Goal: Task Accomplishment & Management: Manage account settings

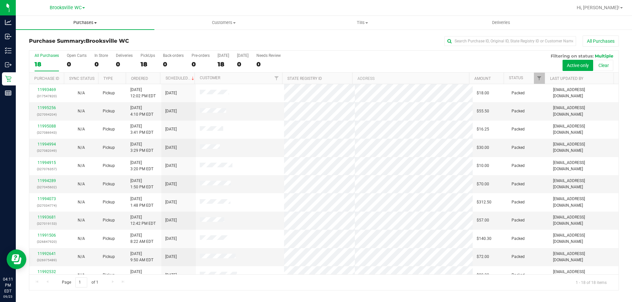
click at [93, 26] on uib-tab-heading "Purchases Summary of purchases Fulfillment All purchases" at bounding box center [85, 23] width 139 height 14
click at [98, 44] on li "Fulfillment" at bounding box center [85, 48] width 139 height 8
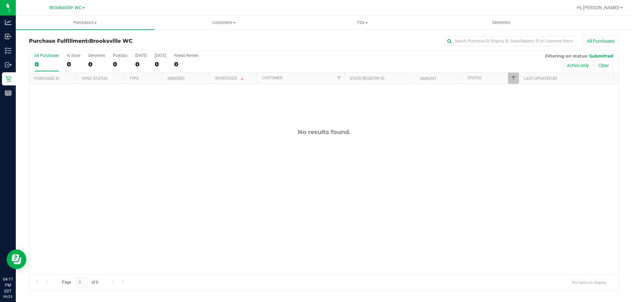
click at [108, 138] on div "No results found." at bounding box center [323, 201] width 589 height 235
drag, startPoint x: 115, startPoint y: 197, endPoint x: 118, endPoint y: 196, distance: 3.9
click at [115, 197] on div "No results found." at bounding box center [323, 201] width 589 height 235
drag, startPoint x: 120, startPoint y: 244, endPoint x: 127, endPoint y: 276, distance: 32.6
click at [120, 246] on div "No results found." at bounding box center [323, 201] width 589 height 235
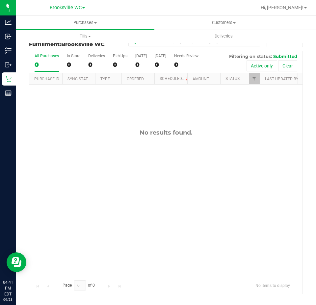
click at [108, 236] on div "No results found." at bounding box center [165, 203] width 273 height 237
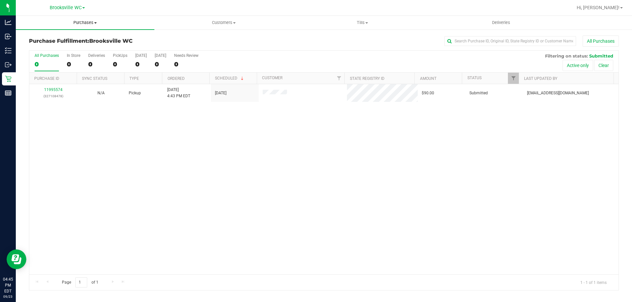
click at [82, 20] on span "Purchases" at bounding box center [85, 23] width 139 height 6
click at [210, 25] on span "Customers" at bounding box center [224, 23] width 138 height 6
click at [197, 43] on li "All customers" at bounding box center [223, 40] width 139 height 8
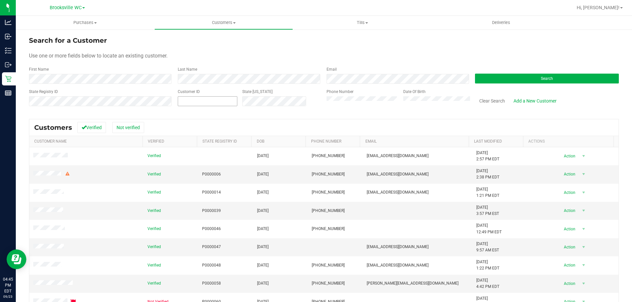
click at [197, 98] on span at bounding box center [208, 101] width 60 height 10
paste input "1623669"
type input "1623669"
click at [550, 77] on button "Search" at bounding box center [547, 79] width 144 height 10
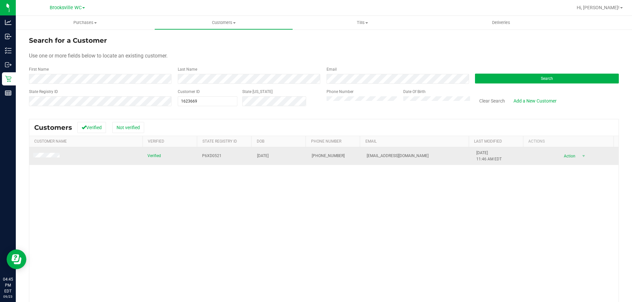
click at [49, 153] on td at bounding box center [86, 156] width 114 height 18
click at [50, 159] on span at bounding box center [47, 156] width 28 height 7
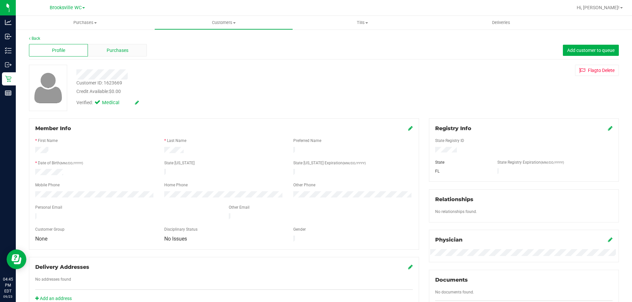
click at [117, 49] on span "Purchases" at bounding box center [118, 50] width 22 height 7
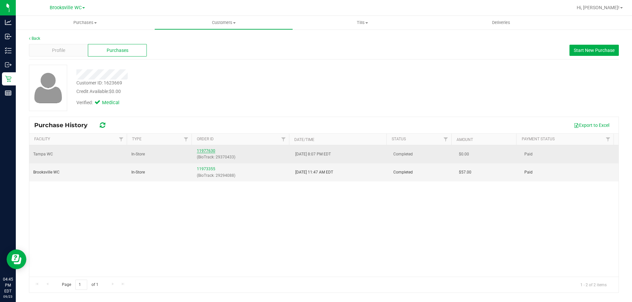
click at [207, 149] on link "11977630" at bounding box center [206, 151] width 18 height 5
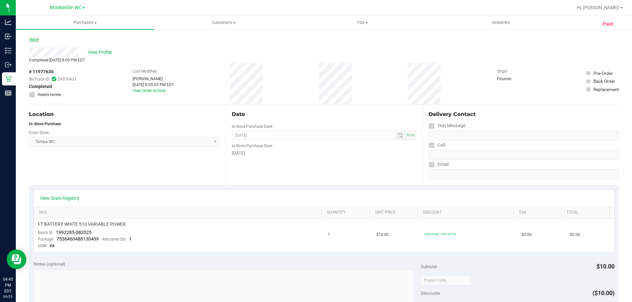
click at [35, 41] on link "Back" at bounding box center [34, 39] width 10 height 5
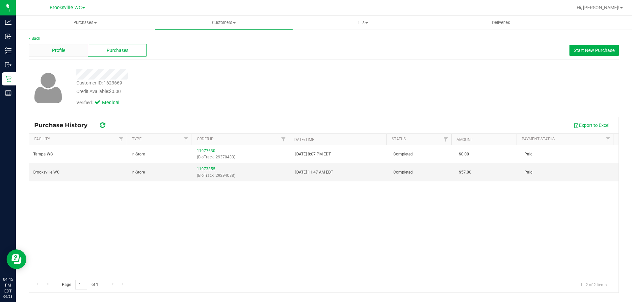
click at [57, 48] on span "Profile" at bounding box center [58, 50] width 13 height 7
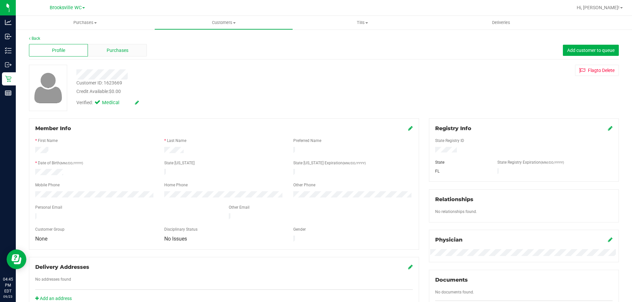
click at [109, 54] on span "Purchases" at bounding box center [118, 50] width 22 height 7
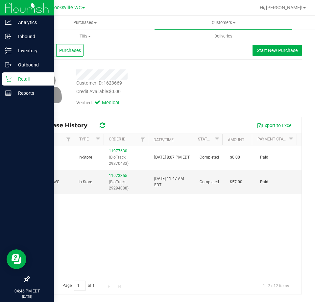
click at [11, 76] on icon at bounding box center [8, 79] width 7 height 7
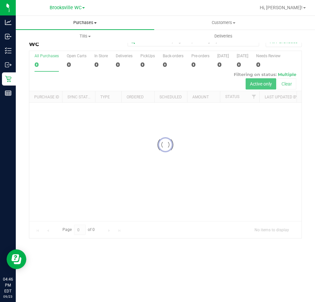
click at [76, 24] on span "Purchases" at bounding box center [85, 23] width 139 height 6
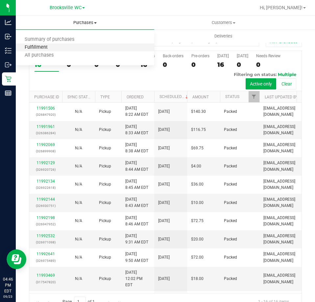
click at [39, 48] on span "Fulfillment" at bounding box center [36, 48] width 41 height 6
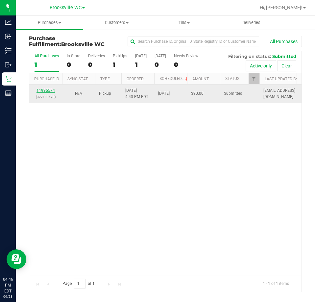
click at [40, 91] on link "11995574" at bounding box center [46, 90] width 18 height 5
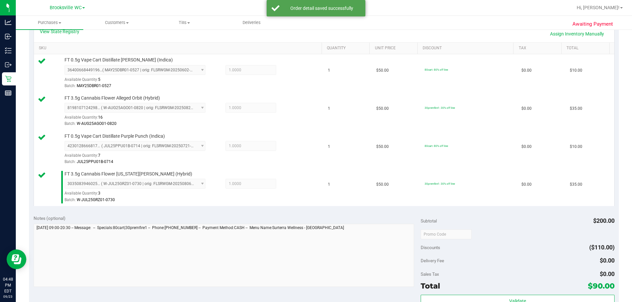
scroll to position [296, 0]
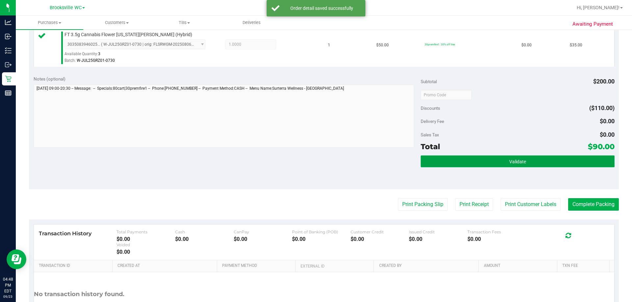
click at [478, 158] on button "Validate" at bounding box center [518, 162] width 194 height 12
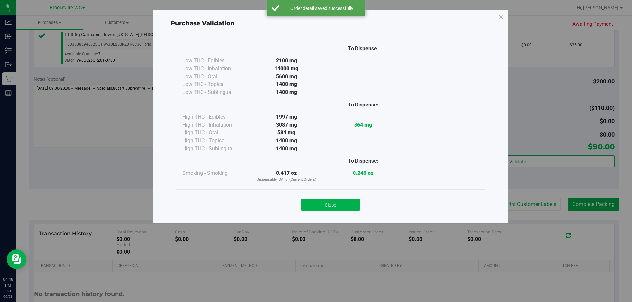
click at [350, 208] on button "Close" at bounding box center [330, 205] width 60 height 12
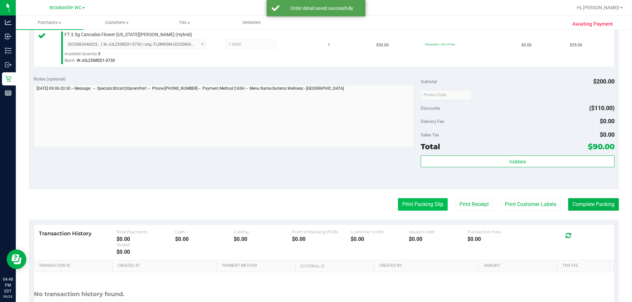
click at [412, 208] on button "Print Packing Slip" at bounding box center [423, 204] width 50 height 13
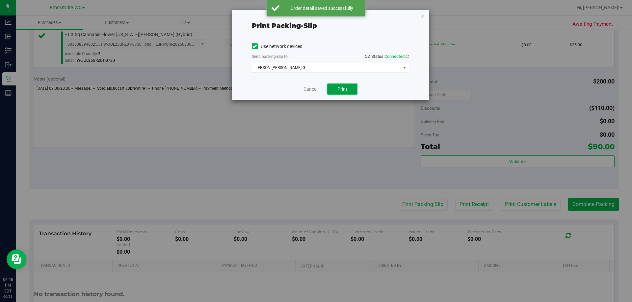
click at [352, 87] on button "Print" at bounding box center [342, 89] width 30 height 11
click at [307, 89] on link "Cancel" at bounding box center [310, 89] width 14 height 7
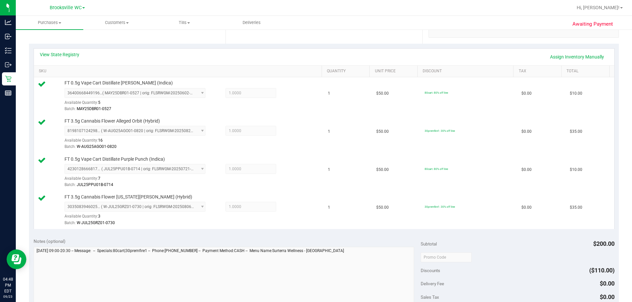
scroll to position [230, 0]
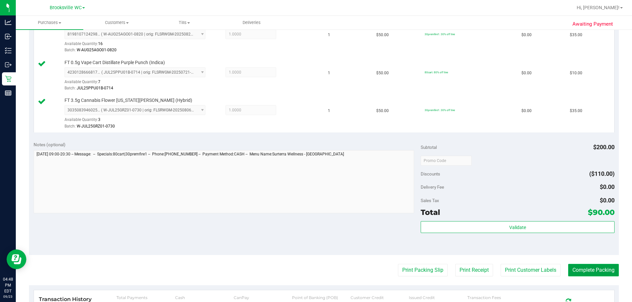
click at [579, 276] on button "Complete Packing" at bounding box center [593, 270] width 51 height 13
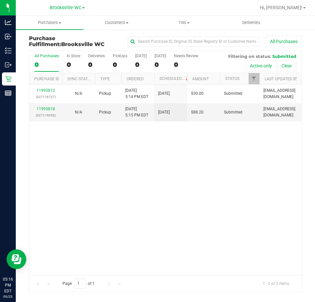
click at [201, 143] on div "11995812 (327118727) N/A Pickup [DATE] 5:14 PM EDT 9/23/2025 $30.00 Submitted […" at bounding box center [165, 180] width 273 height 190
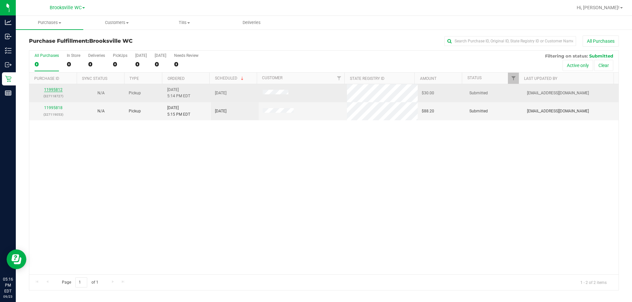
click at [57, 88] on link "11995812" at bounding box center [53, 90] width 18 height 5
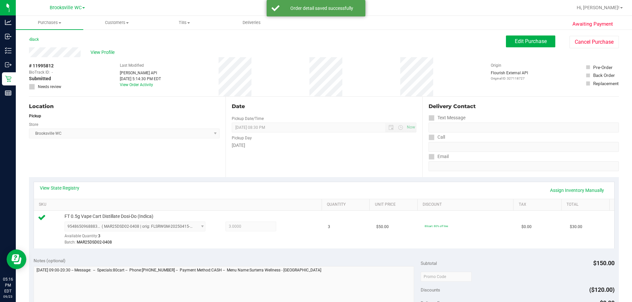
scroll to position [132, 0]
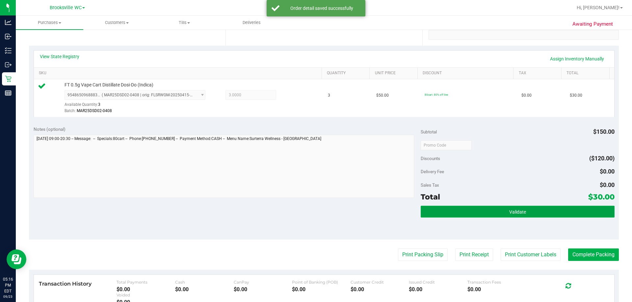
click at [454, 211] on button "Validate" at bounding box center [518, 212] width 194 height 12
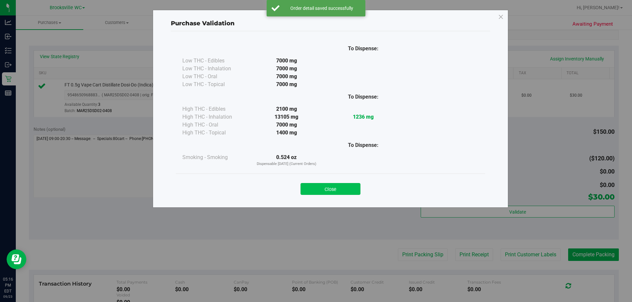
click at [345, 189] on button "Close" at bounding box center [330, 189] width 60 height 12
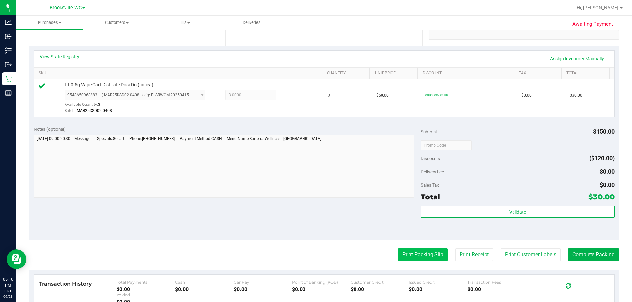
click at [412, 257] on button "Print Packing Slip" at bounding box center [423, 255] width 50 height 13
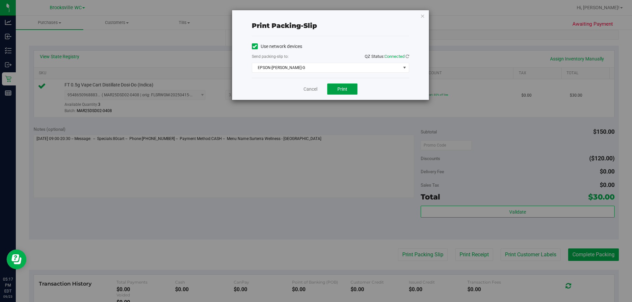
click at [345, 93] on button "Print" at bounding box center [342, 89] width 30 height 11
click at [312, 92] on link "Cancel" at bounding box center [310, 89] width 14 height 7
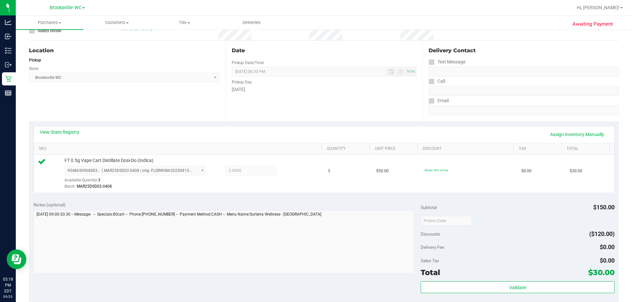
scroll to position [197, 0]
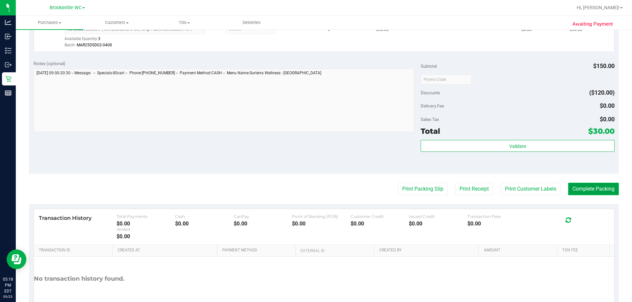
click at [585, 189] on button "Complete Packing" at bounding box center [593, 189] width 51 height 13
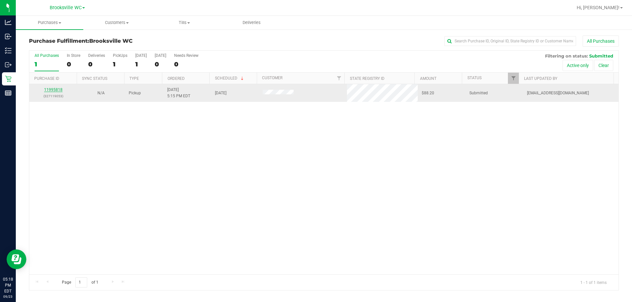
click at [55, 92] on link "11995818" at bounding box center [53, 90] width 18 height 5
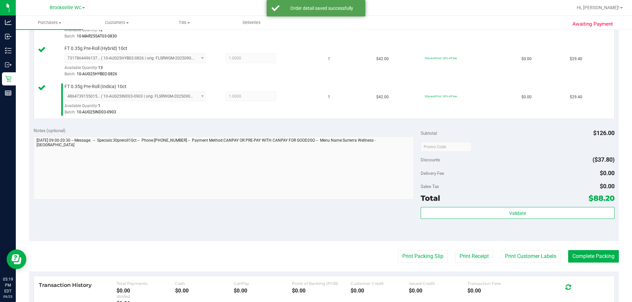
scroll to position [230, 0]
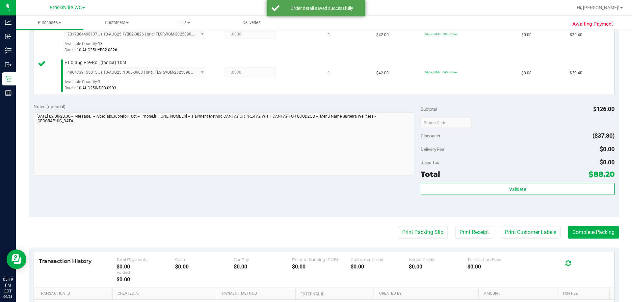
click at [509, 181] on div "Subtotal $126.00 Discounts ($37.80) Delivery Fee $0.00 Sales Tax $0.00 Total $8…" at bounding box center [518, 158] width 194 height 110
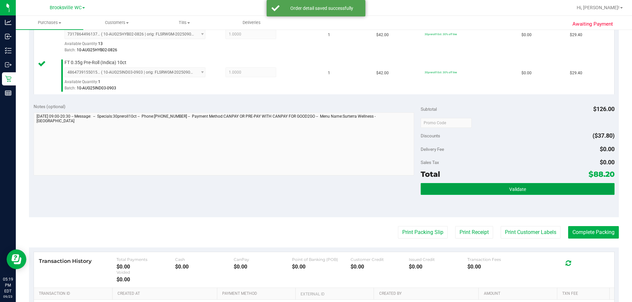
click at [506, 185] on button "Validate" at bounding box center [518, 189] width 194 height 12
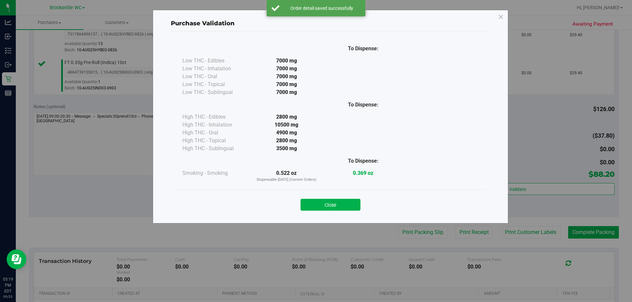
click at [350, 213] on div "Close" at bounding box center [330, 203] width 309 height 27
click at [352, 207] on button "Close" at bounding box center [330, 205] width 60 height 12
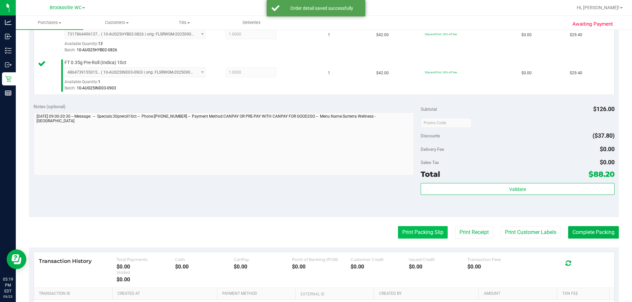
click at [402, 230] on button "Print Packing Slip" at bounding box center [423, 232] width 50 height 13
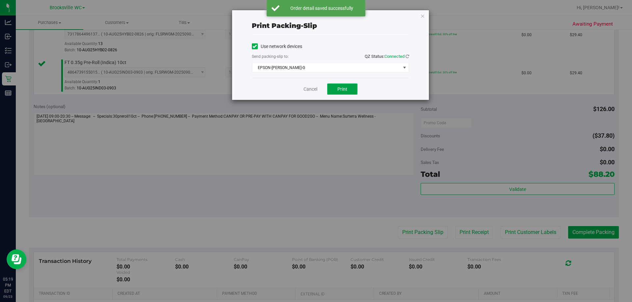
click at [344, 85] on button "Print" at bounding box center [342, 89] width 30 height 11
click at [308, 88] on link "Cancel" at bounding box center [310, 89] width 14 height 7
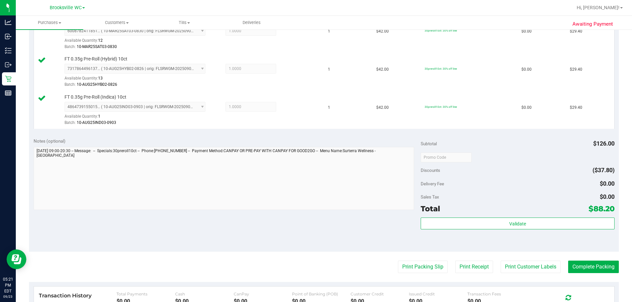
scroll to position [197, 0]
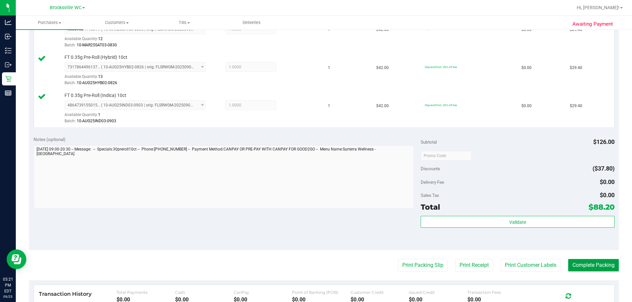
click at [612, 264] on button "Complete Packing" at bounding box center [593, 265] width 51 height 13
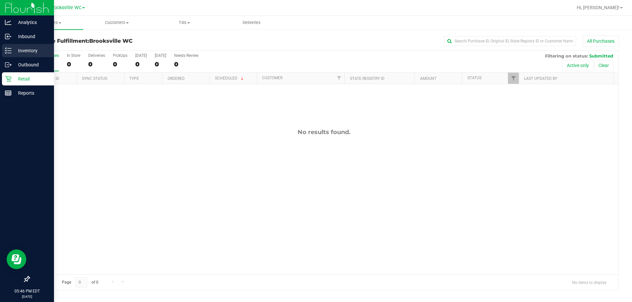
click at [8, 51] on line at bounding box center [10, 51] width 4 height 0
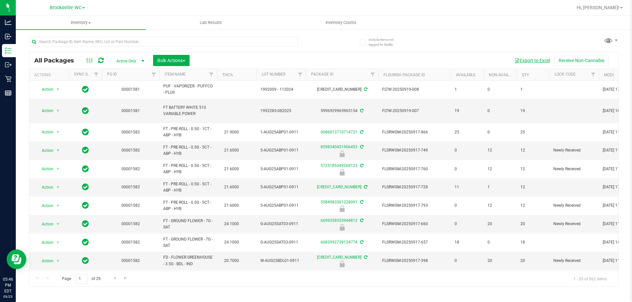
click at [536, 63] on button "Export to Excel" at bounding box center [532, 60] width 44 height 11
click at [246, 63] on div "Export to Excel Receive Non-Cannabis" at bounding box center [404, 60] width 419 height 11
